Goal: Use online tool/utility: Utilize a website feature to perform a specific function

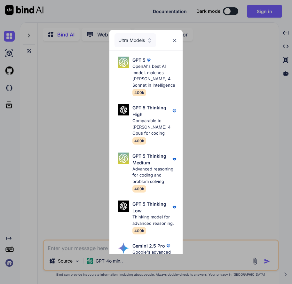
type textarea "x"
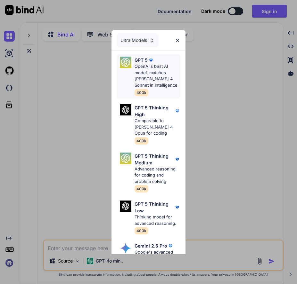
click at [143, 78] on p "OpenAI's best AI model, matches [PERSON_NAME] 4 Sonnet in Intelligence" at bounding box center [158, 75] width 46 height 25
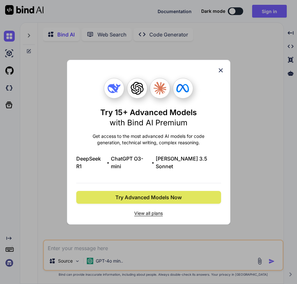
click at [111, 193] on button "Try Advanced Models Now" at bounding box center [148, 197] width 145 height 13
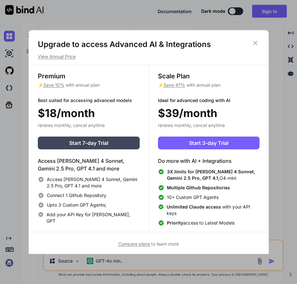
click at [257, 46] on h1 "Upgrade to access Advanced AI & Integrations" at bounding box center [149, 44] width 222 height 10
click at [254, 40] on icon at bounding box center [255, 42] width 7 height 7
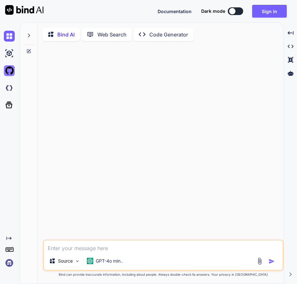
click at [11, 70] on img at bounding box center [9, 70] width 11 height 11
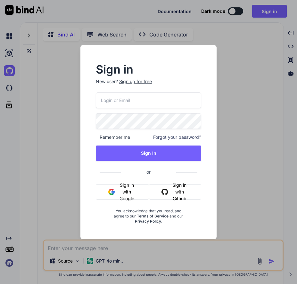
click at [127, 190] on button "Sign in with Google" at bounding box center [122, 192] width 53 height 15
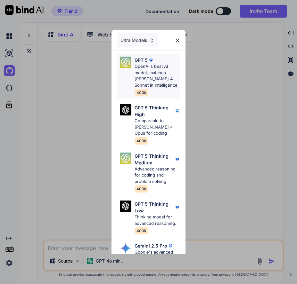
click at [153, 76] on p "OpenAI's best AI model, matches [PERSON_NAME] 4 Sonnet in Intelligence" at bounding box center [158, 75] width 46 height 25
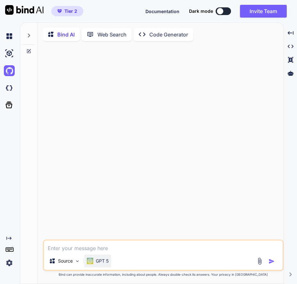
click at [103, 262] on p "GPT 5" at bounding box center [102, 261] width 13 height 6
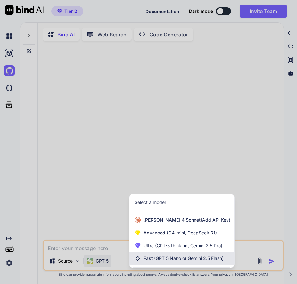
click at [156, 261] on span "(GPT 5 Nano or Gemini 2.5 Flash)" at bounding box center [189, 258] width 70 height 5
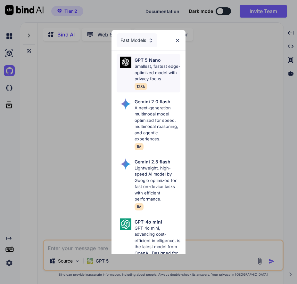
click at [155, 73] on p "Smallest, fastest edge-optimized model with privacy focus" at bounding box center [158, 72] width 46 height 19
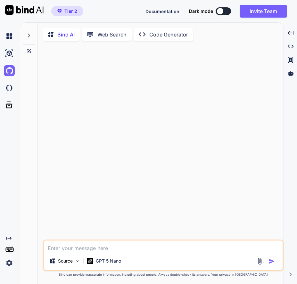
click at [52, 249] on textarea at bounding box center [163, 247] width 239 height 12
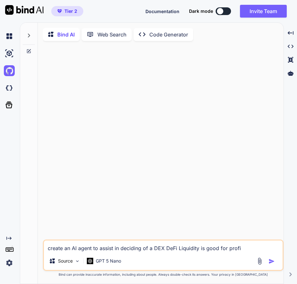
type textarea "create an AI agent to assist in deciding of a DEX DeFi Liquidity is good for pr…"
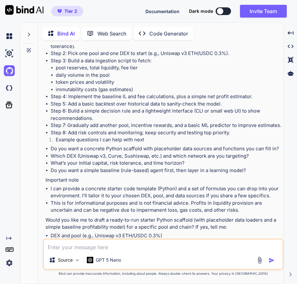
scroll to position [1128, 0]
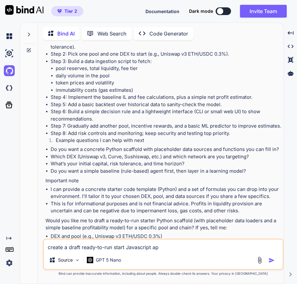
type textarea "create a draft ready-to-run start Javascript app"
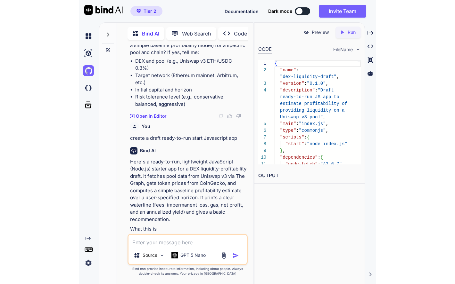
scroll to position [0, 0]
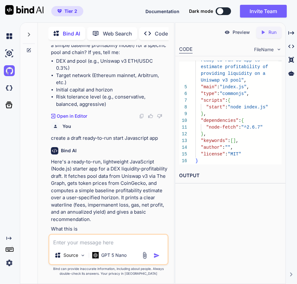
click at [11, 146] on div "Created with Pixso." at bounding box center [8, 148] width 17 height 241
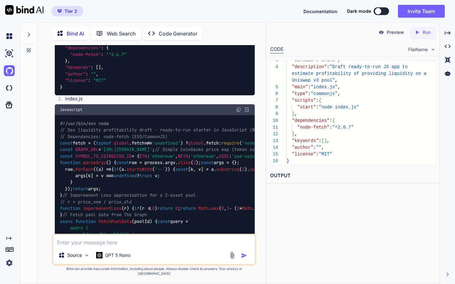
scroll to position [1827, 0]
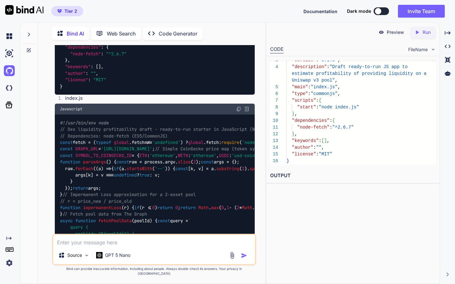
click at [410, 28] on div "Created with Pixso. Run" at bounding box center [422, 33] width 25 height 12
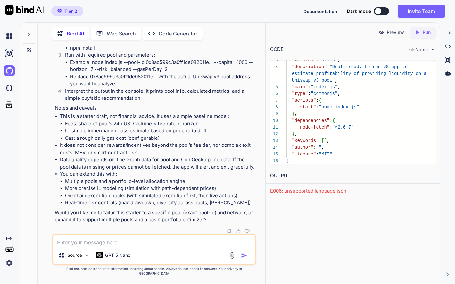
scroll to position [2808, 0]
click at [163, 30] on p "Code Generator" at bounding box center [178, 34] width 39 height 8
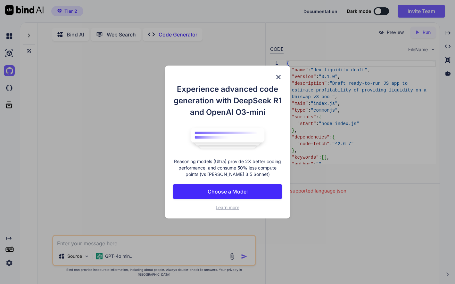
click at [279, 77] on img at bounding box center [279, 77] width 8 height 8
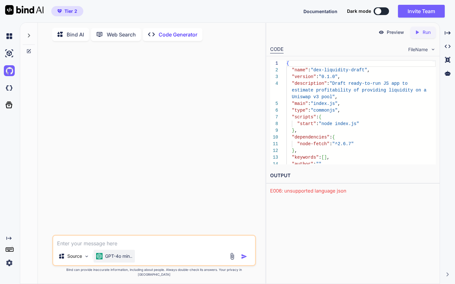
click at [116, 260] on p "GPT-4o min.." at bounding box center [118, 256] width 27 height 6
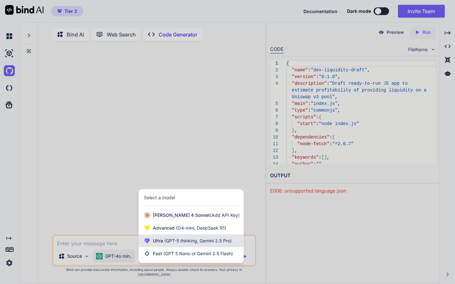
click at [167, 244] on span "(GPT-5 thinking, Gemini 2.5 Pro)" at bounding box center [197, 240] width 69 height 5
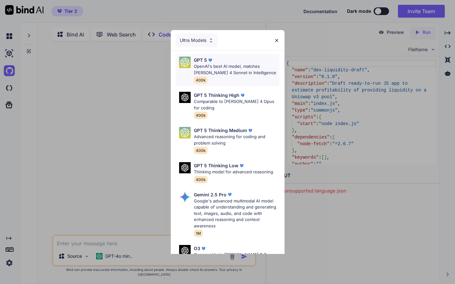
click at [228, 66] on p "OpenAI's best AI model, matches [PERSON_NAME] 4 Sonnet in Intelligence" at bounding box center [237, 69] width 86 height 12
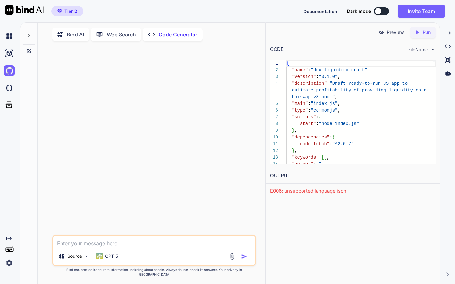
click at [80, 248] on textarea at bounding box center [154, 242] width 202 height 12
type textarea "create an AI agent that evaluates DEX DeFi liquiditiy pools"
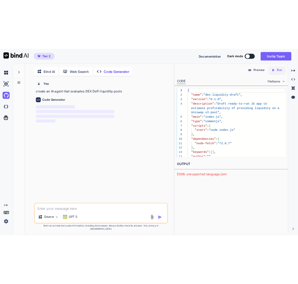
scroll to position [3, 0]
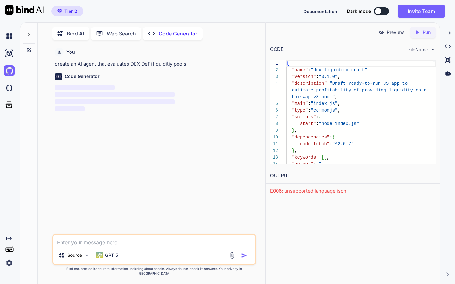
click at [181, 152] on div "You create an AI agent that evaluates DEX DeFi liquiditiy pools Code Generator …" at bounding box center [154, 139] width 202 height 189
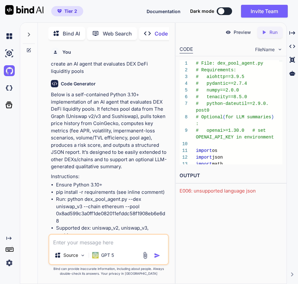
click at [276, 31] on p "Run" at bounding box center [274, 32] width 8 height 6
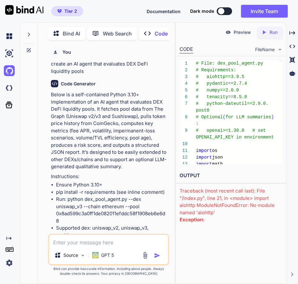
click at [86, 244] on textarea at bounding box center [108, 241] width 119 height 12
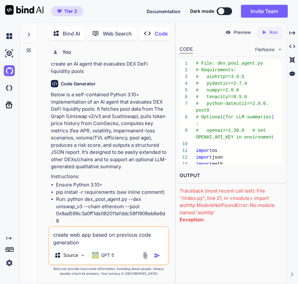
click at [90, 235] on textarea "create web app based on previous code generation" at bounding box center [108, 236] width 119 height 19
type textarea "create web app in Javascript based on previous code generation"
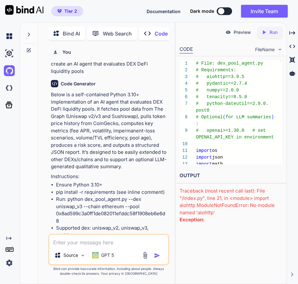
scroll to position [4132, 0]
